Goal: Find contact information: Find contact information

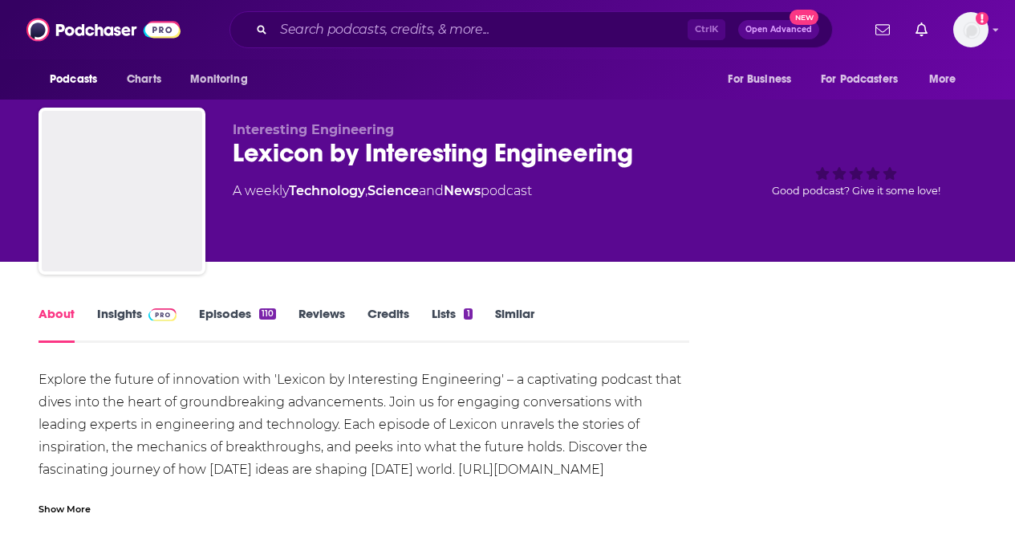
click at [381, 30] on input "Search podcasts, credits, & more..." at bounding box center [481, 30] width 414 height 26
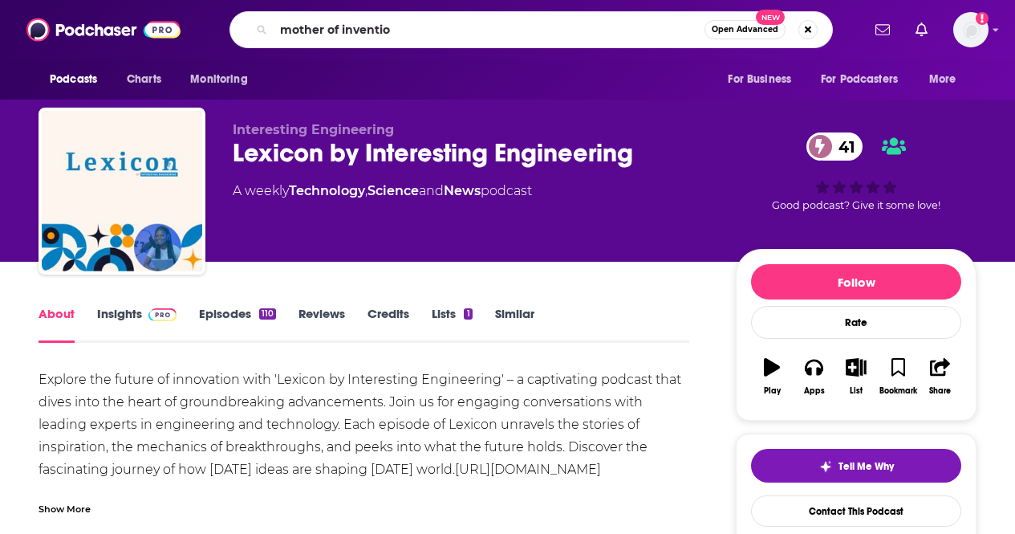
type input "mother of invention"
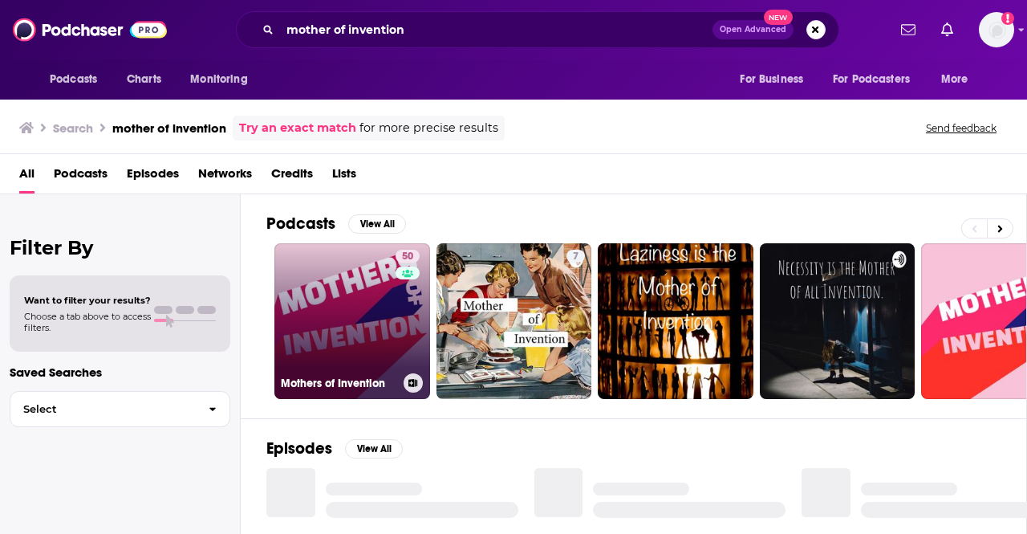
click at [320, 342] on link "50 Mothers of Invention" at bounding box center [352, 321] width 156 height 156
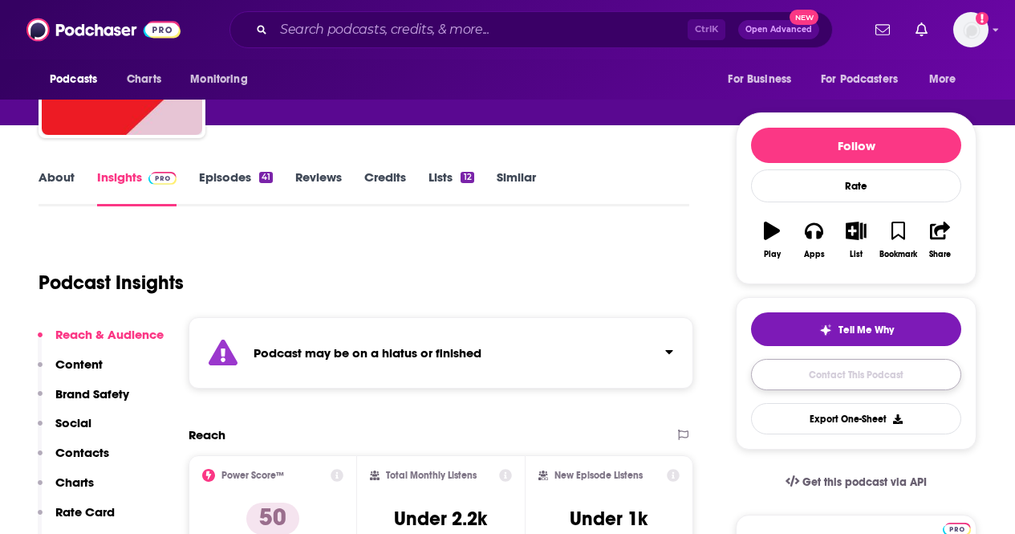
click at [816, 363] on link "Contact This Podcast" at bounding box center [856, 374] width 210 height 31
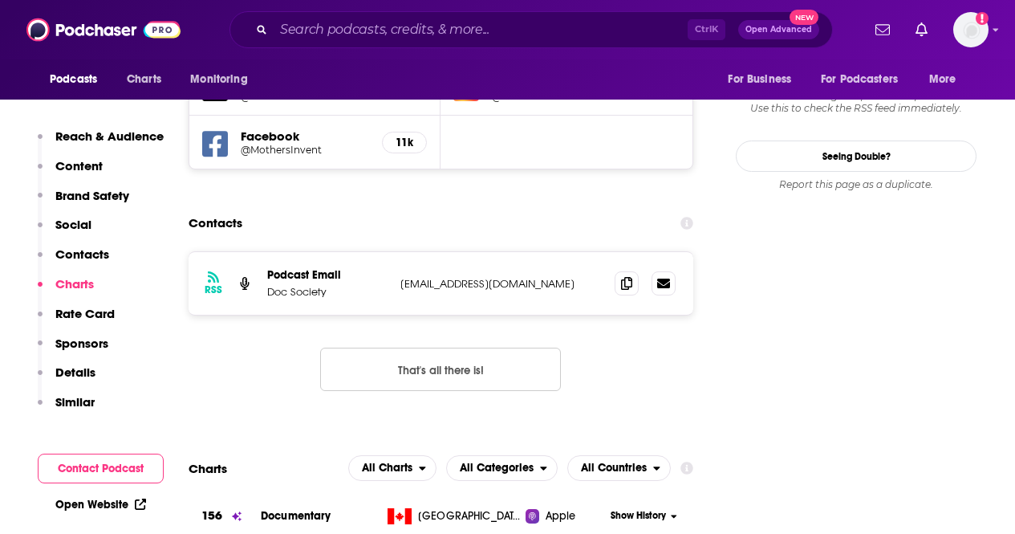
scroll to position [1675, 0]
click at [632, 277] on icon at bounding box center [626, 283] width 11 height 13
click at [634, 271] on span at bounding box center [627, 283] width 24 height 24
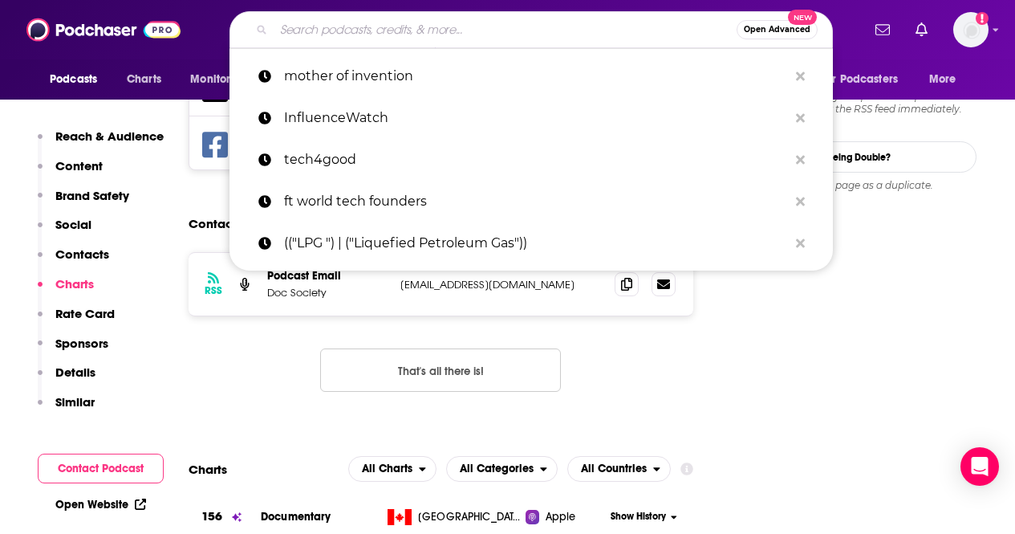
click at [380, 27] on input "Search podcasts, credits, & more..." at bounding box center [505, 30] width 463 height 26
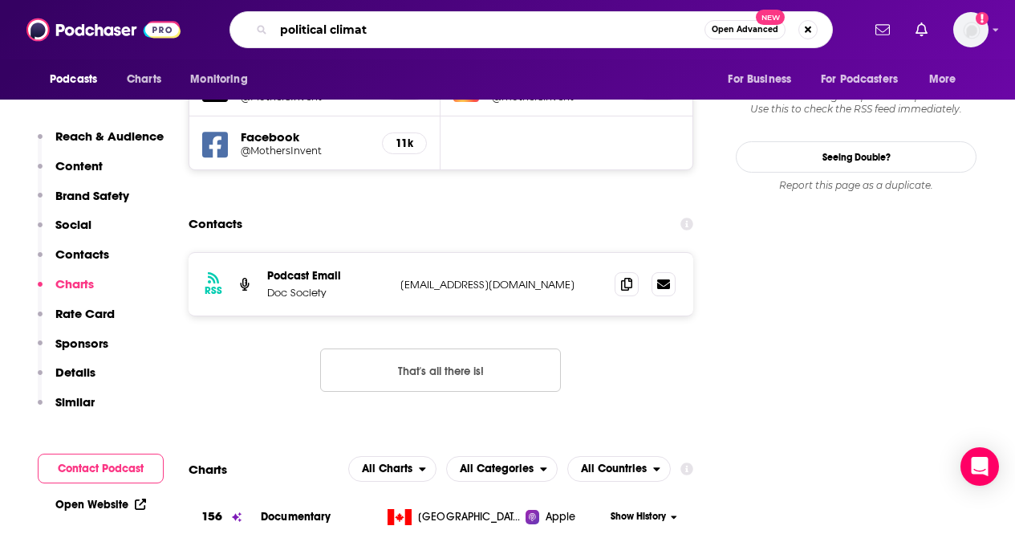
type input "political climate"
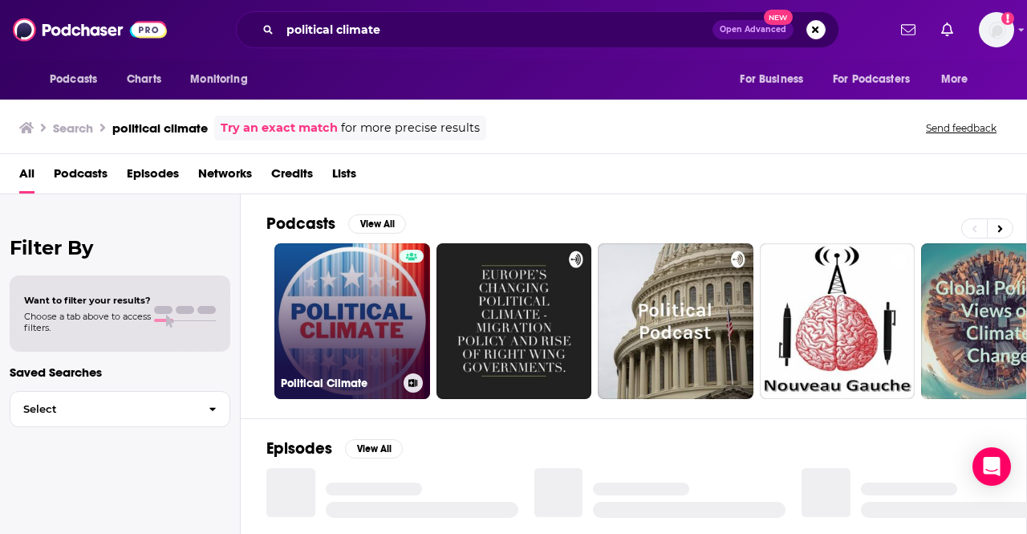
click at [338, 329] on link "Political Climate" at bounding box center [352, 321] width 156 height 156
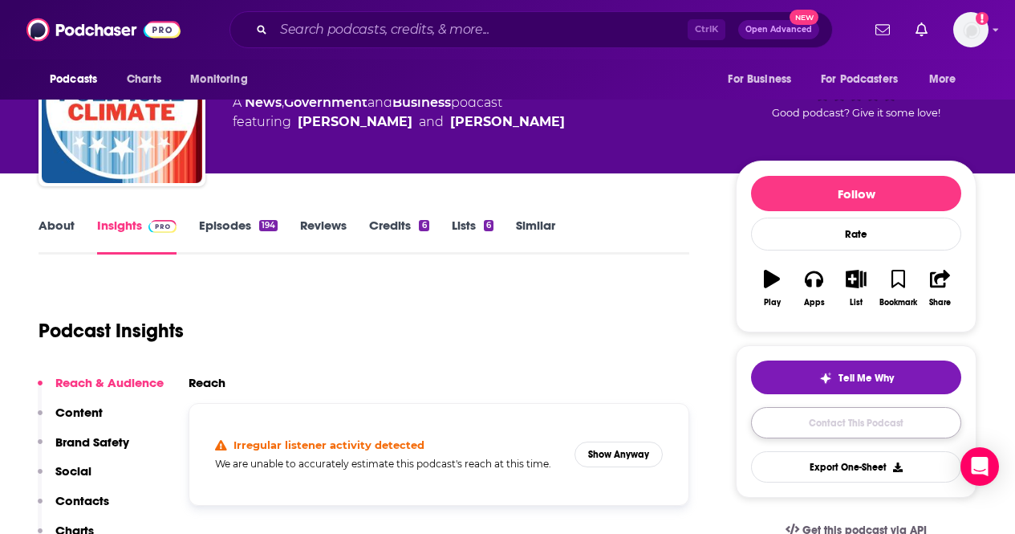
click at [787, 417] on link "Contact This Podcast" at bounding box center [856, 422] width 210 height 31
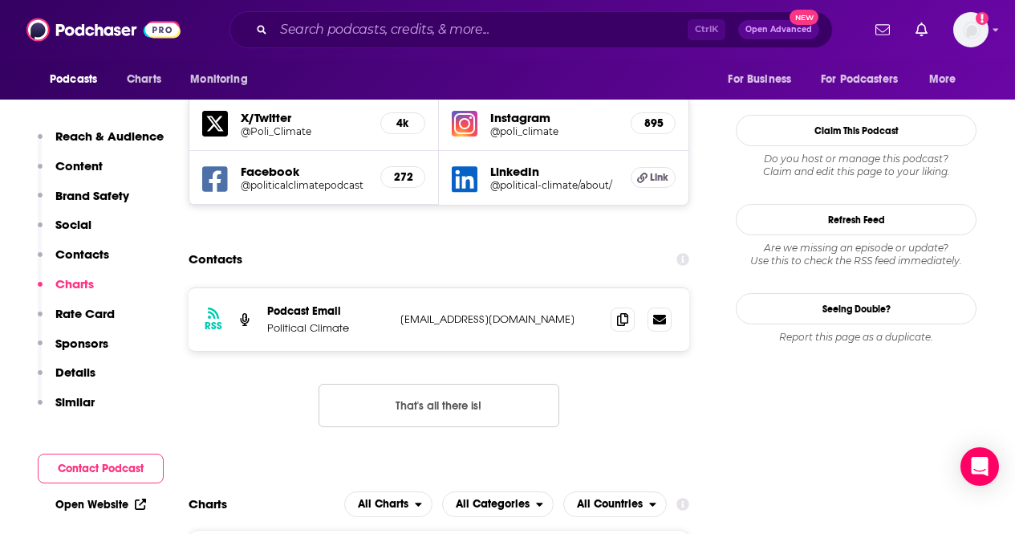
scroll to position [1570, 0]
click at [615, 307] on span at bounding box center [623, 319] width 24 height 24
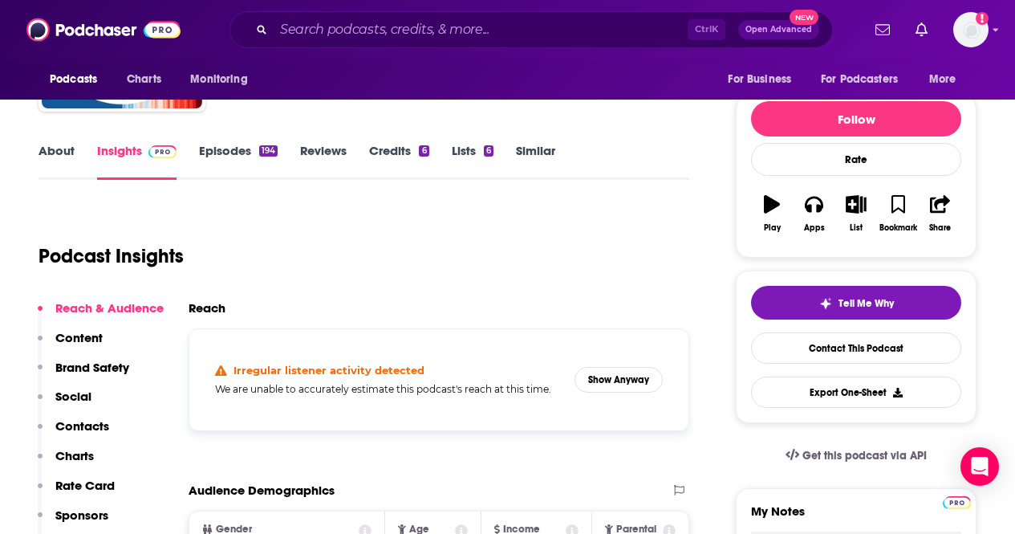
scroll to position [0, 0]
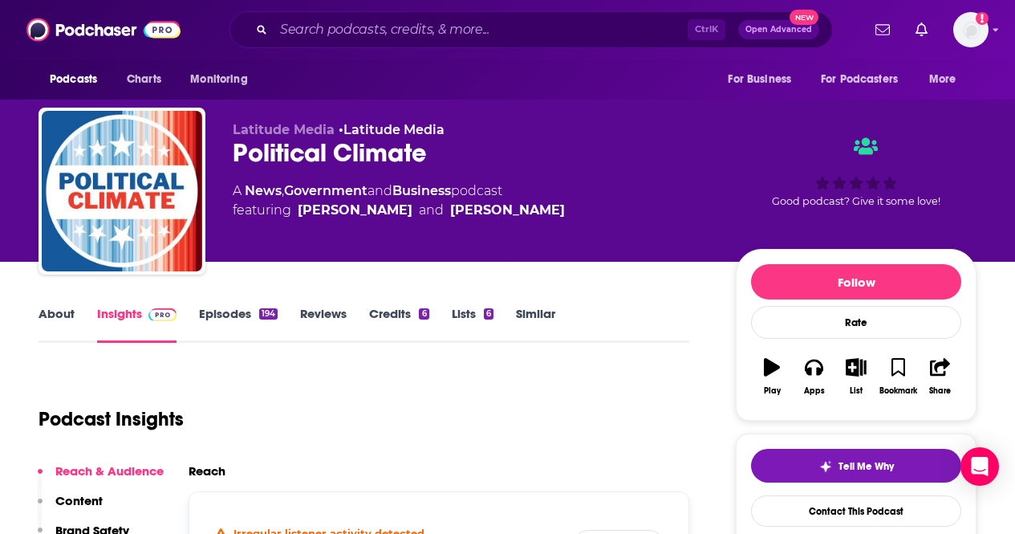
click at [46, 313] on link "About" at bounding box center [57, 324] width 36 height 37
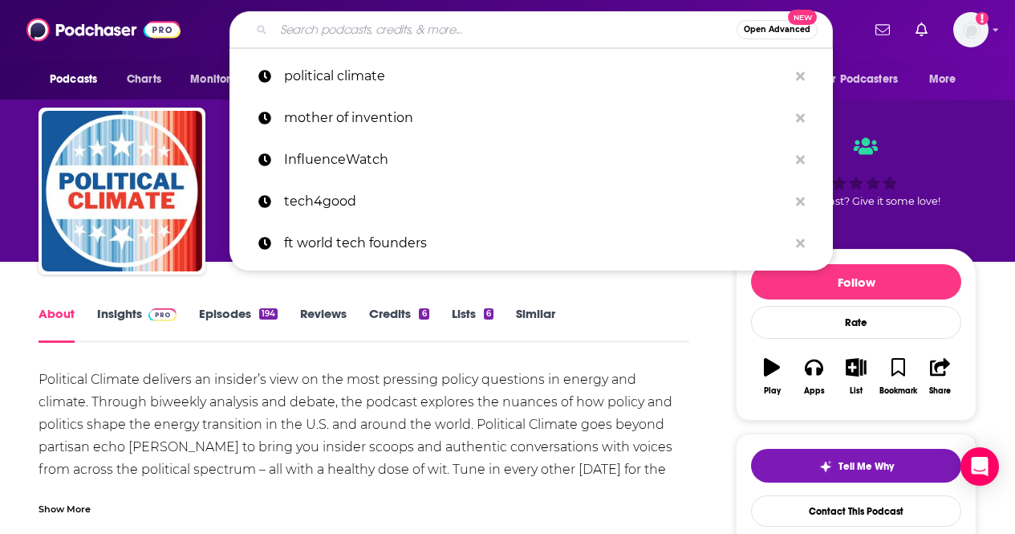
click at [453, 39] on input "Search podcasts, credits, & more..." at bounding box center [505, 30] width 463 height 26
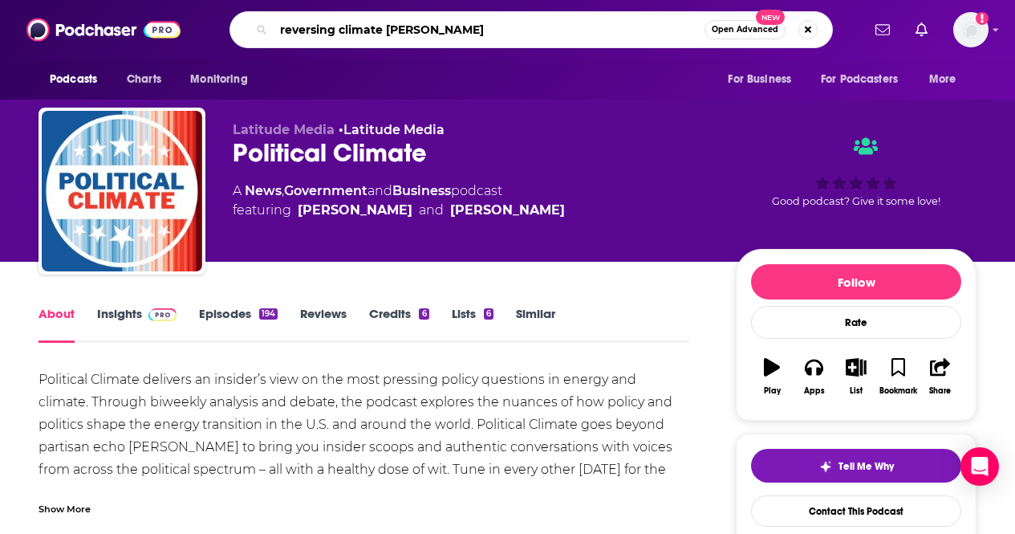
type input "reversing climate change"
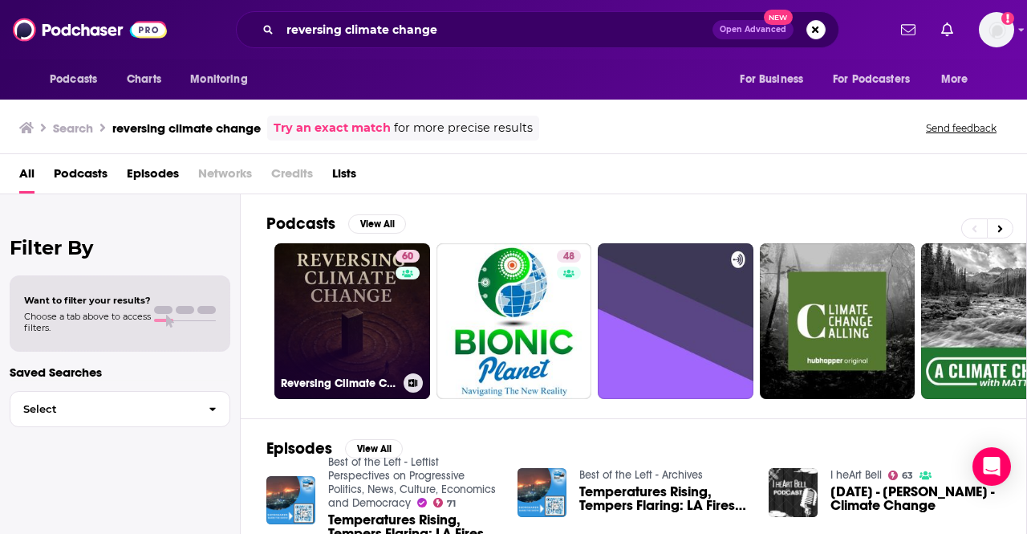
click at [336, 323] on link "60 Reversing Climate Change" at bounding box center [352, 321] width 156 height 156
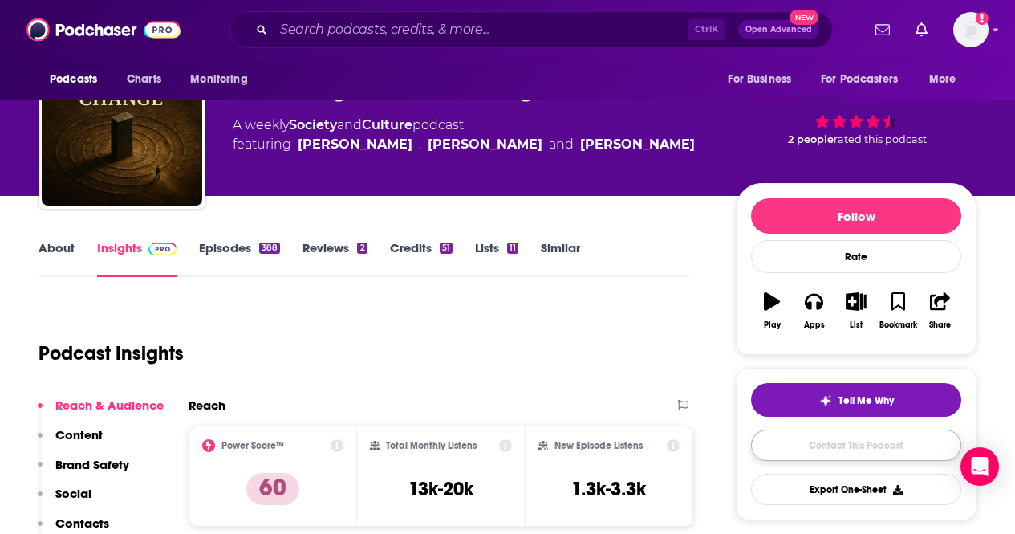
click at [819, 448] on link "Contact This Podcast" at bounding box center [856, 444] width 210 height 31
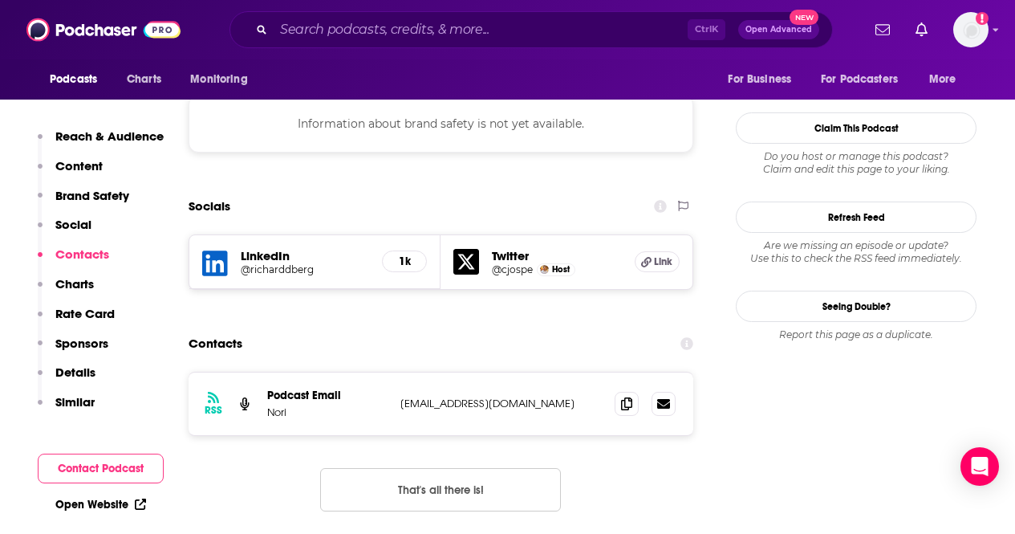
scroll to position [1430, 0]
click at [624, 392] on span at bounding box center [627, 404] width 24 height 24
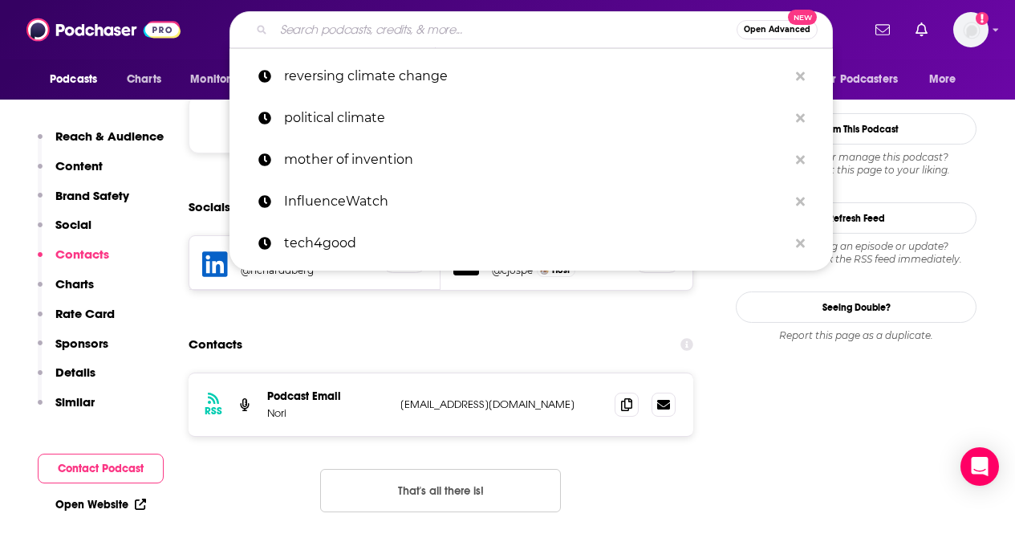
click at [468, 24] on input "Search podcasts, credits, & more..." at bounding box center [505, 30] width 463 height 26
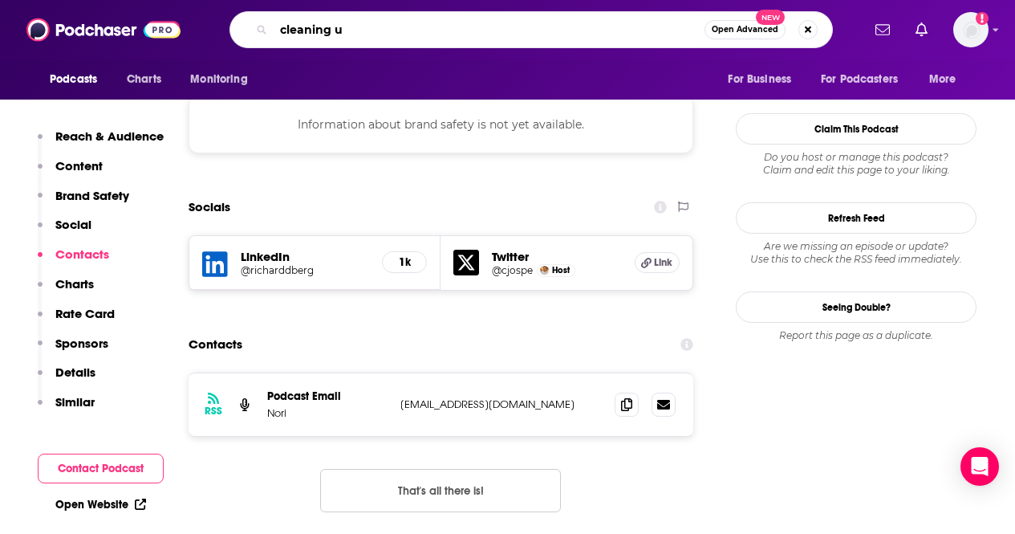
type input "cleaning up"
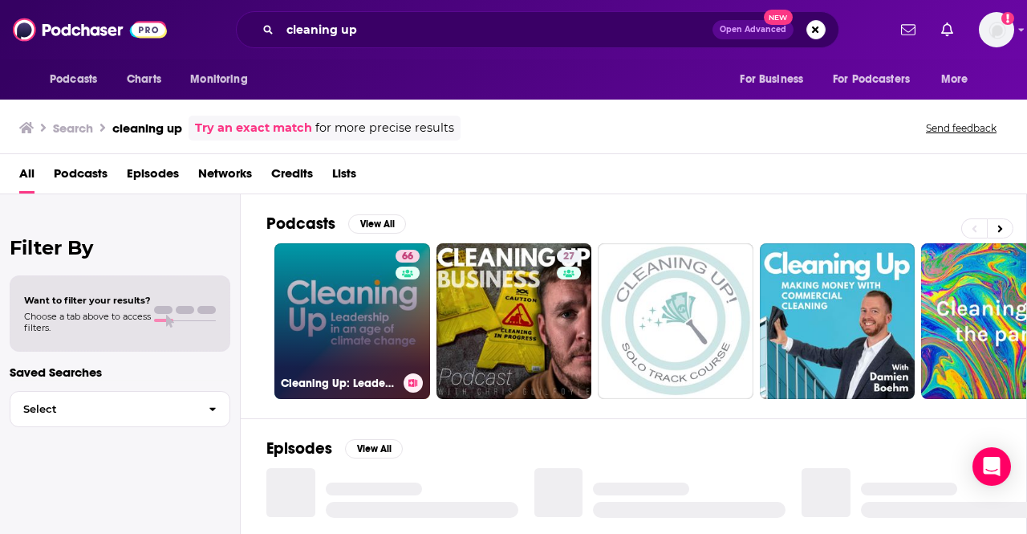
click at [359, 331] on link "66 Cleaning Up: Leadership in an Age of Climate Change" at bounding box center [352, 321] width 156 height 156
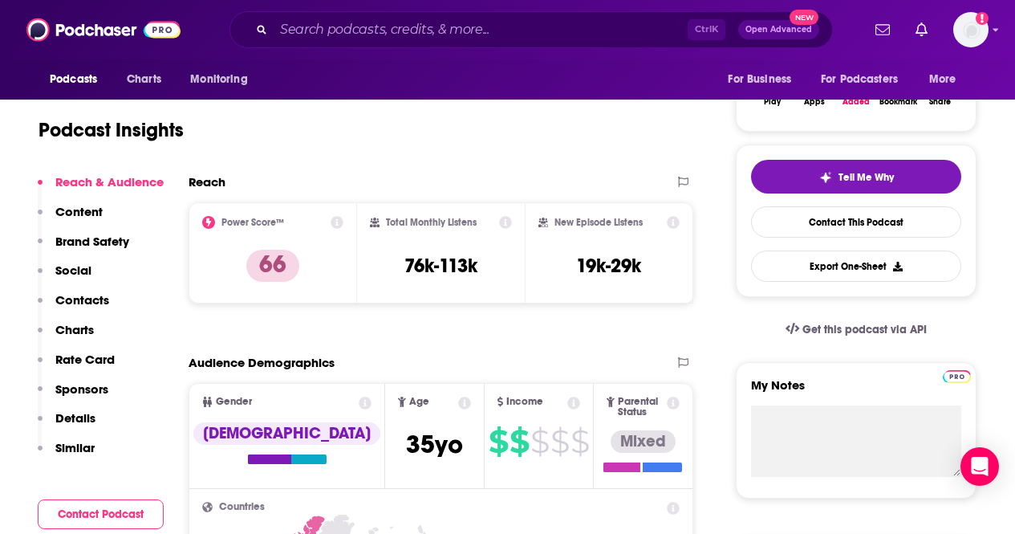
scroll to position [290, 0]
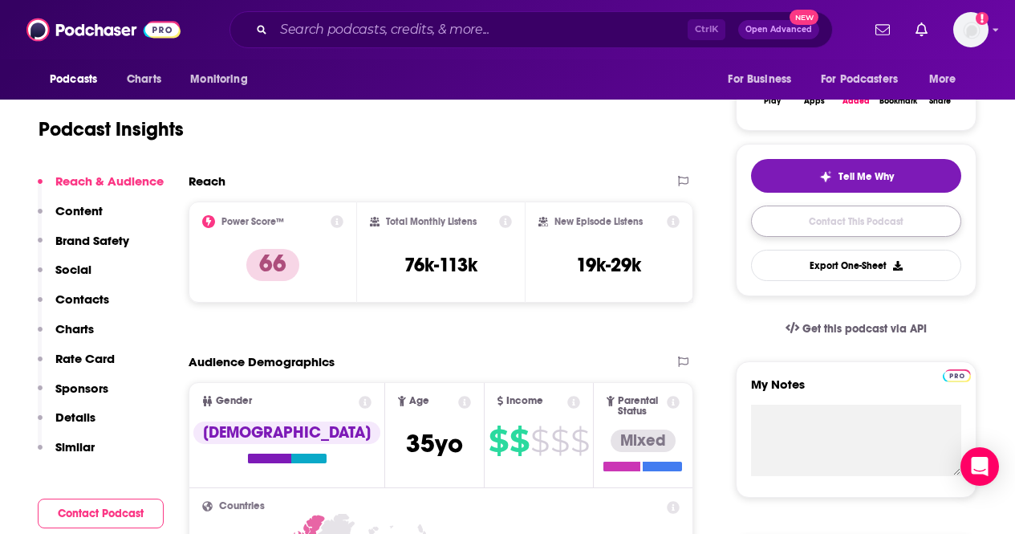
click at [857, 221] on link "Contact This Podcast" at bounding box center [856, 220] width 210 height 31
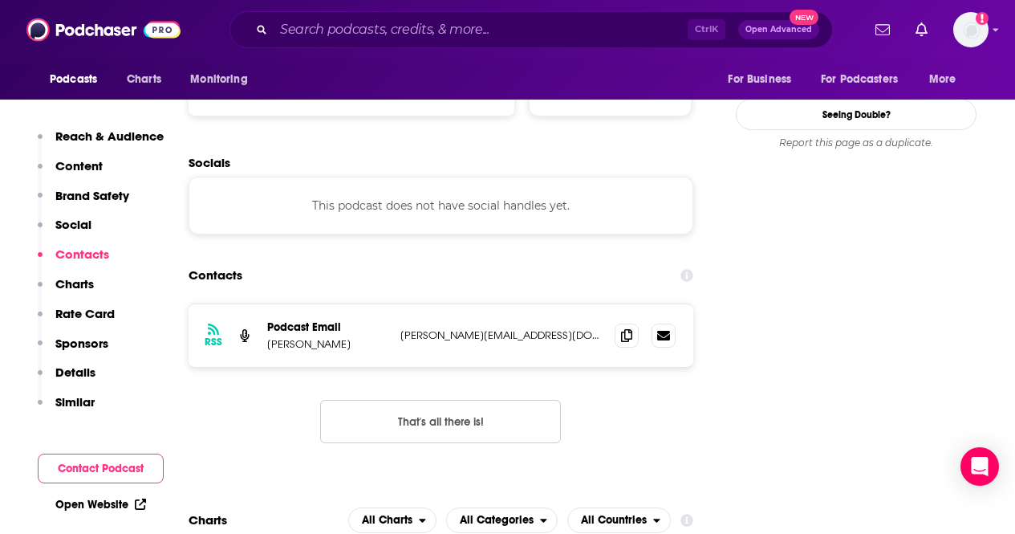
scroll to position [1662, 0]
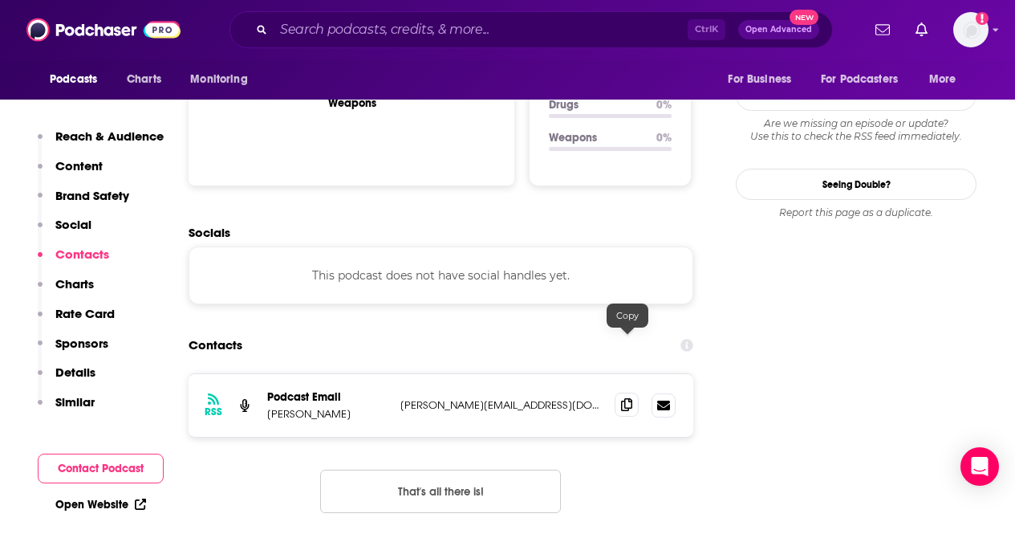
click at [627, 398] on icon at bounding box center [626, 404] width 11 height 13
